Goal: Task Accomplishment & Management: Use online tool/utility

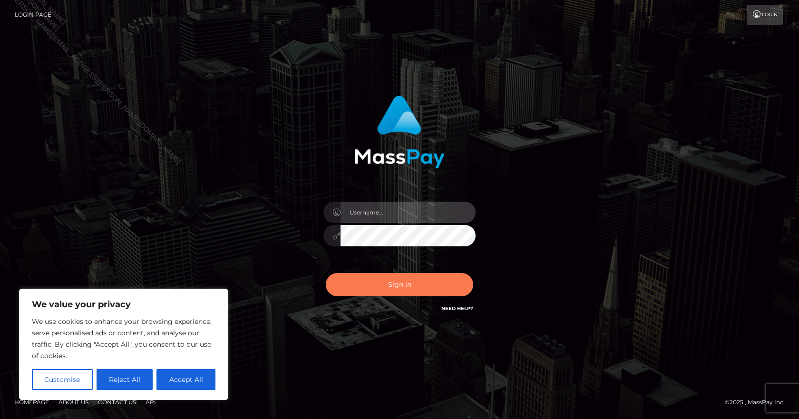
type input "[PERSON_NAME].B2Spin"
click at [401, 281] on button "Sign in" at bounding box center [399, 284] width 147 height 23
type input "[PERSON_NAME].B2Spin"
click at [379, 293] on button "Sign in" at bounding box center [399, 284] width 147 height 23
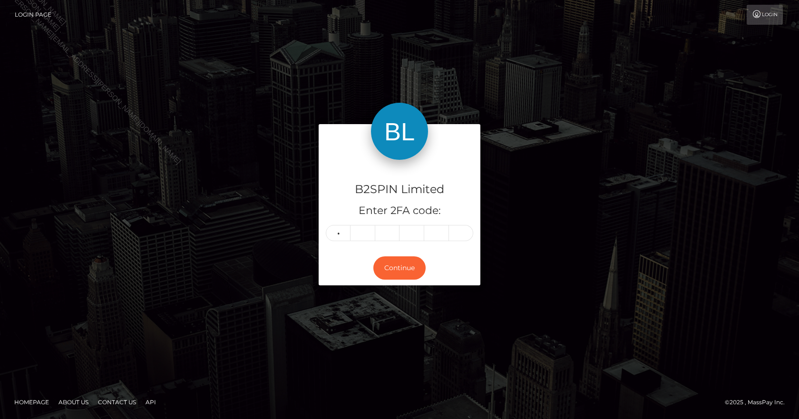
type input "5"
type input "6"
type input "9"
type input "3"
type input "2"
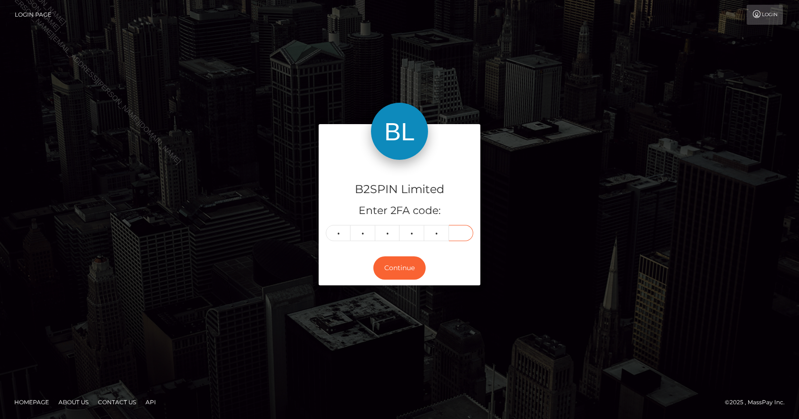
type input "2"
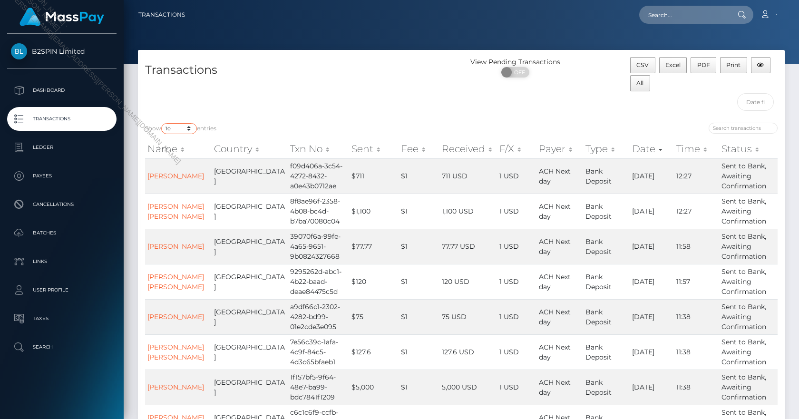
drag, startPoint x: 179, startPoint y: 126, endPoint x: 179, endPoint y: 132, distance: 6.7
click at [178, 126] on select "10 25 50 100 250 500 1,000 3,500" at bounding box center [179, 128] width 36 height 11
select select "3500"
click at [162, 123] on select "10 25 50 100 250 500 1,000 3,500" at bounding box center [179, 128] width 36 height 11
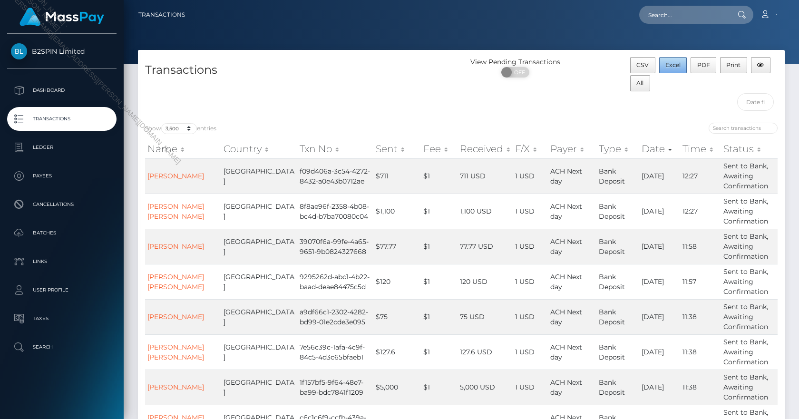
drag, startPoint x: 676, startPoint y: 71, endPoint x: 786, endPoint y: 168, distance: 147.0
click at [676, 71] on button "Excel" at bounding box center [673, 65] width 28 height 16
